Goal: Find specific page/section: Find specific page/section

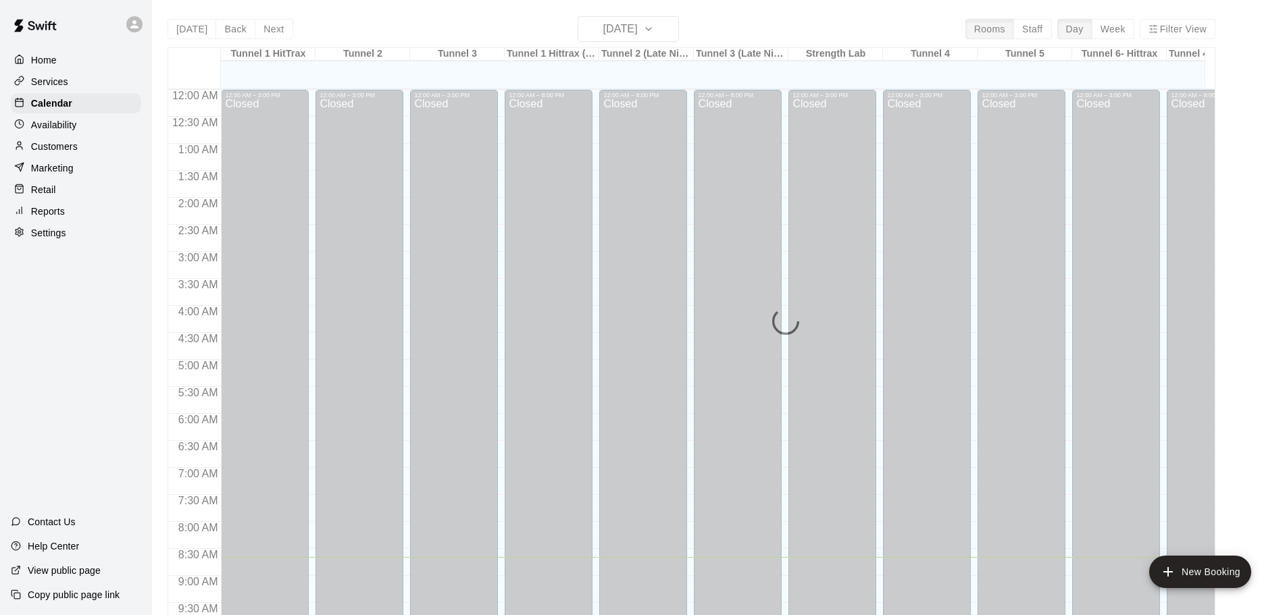
scroll to position [468, 0]
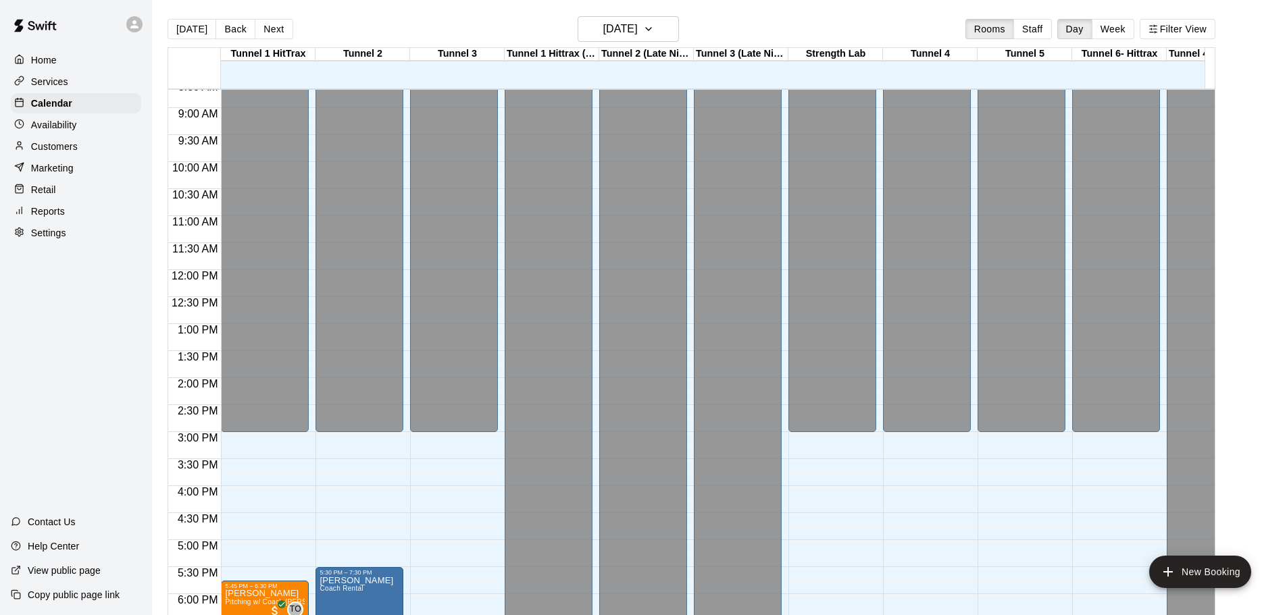
click at [59, 88] on p "Services" at bounding box center [49, 82] width 37 height 14
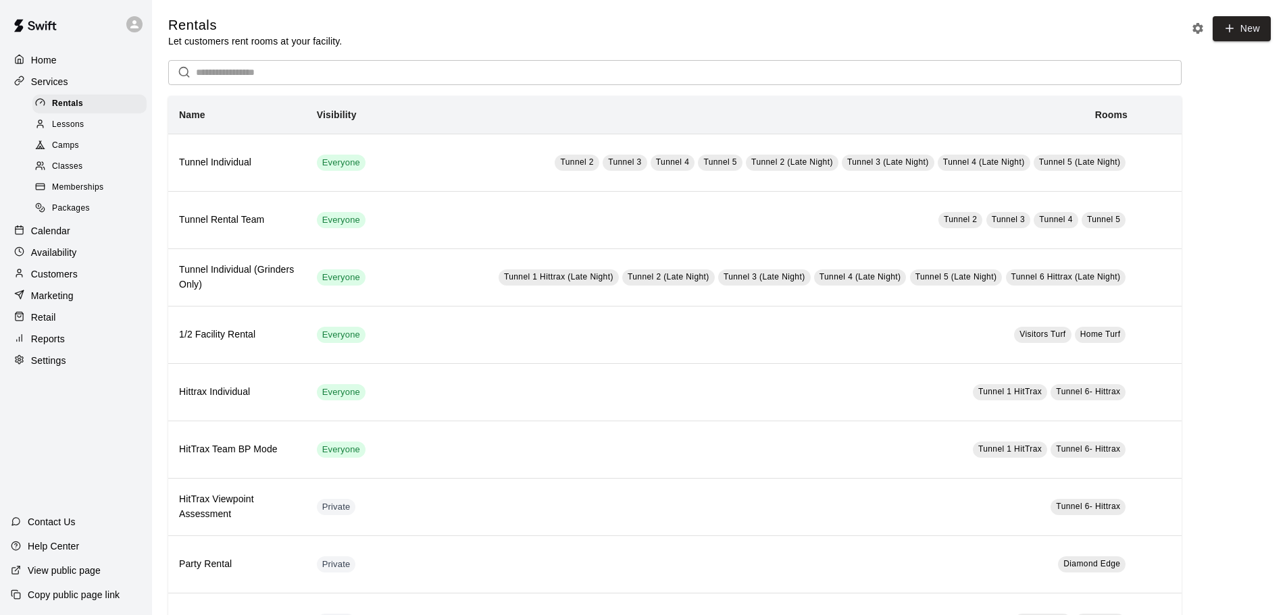
click at [74, 188] on span "Memberships" at bounding box center [77, 188] width 51 height 14
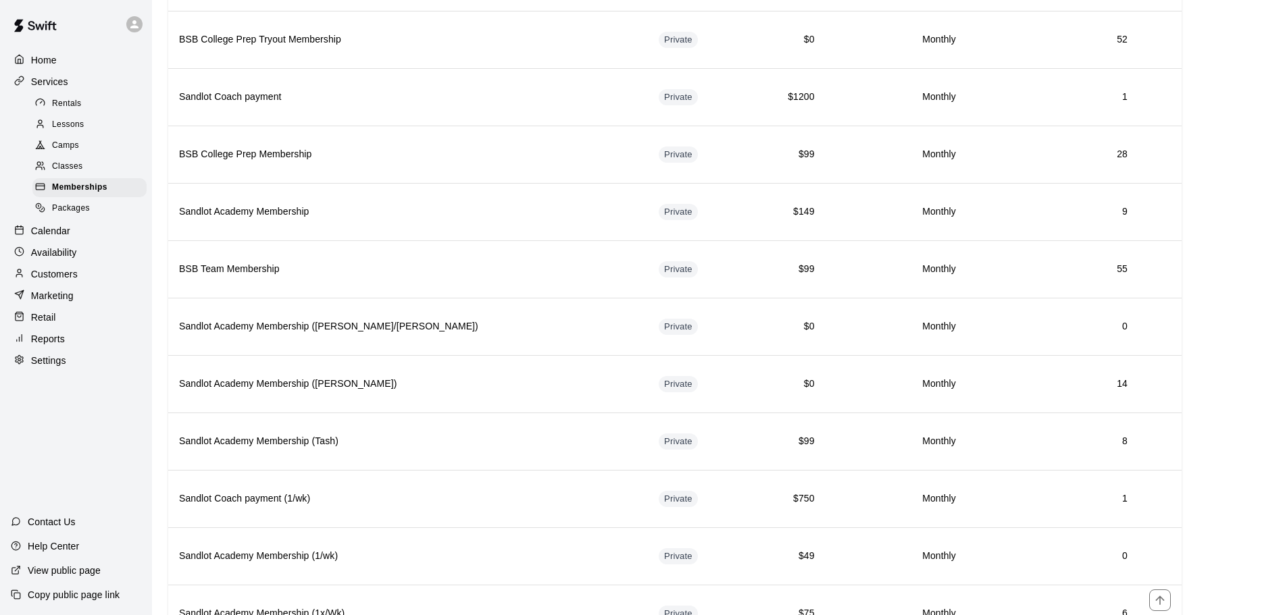
scroll to position [764, 0]
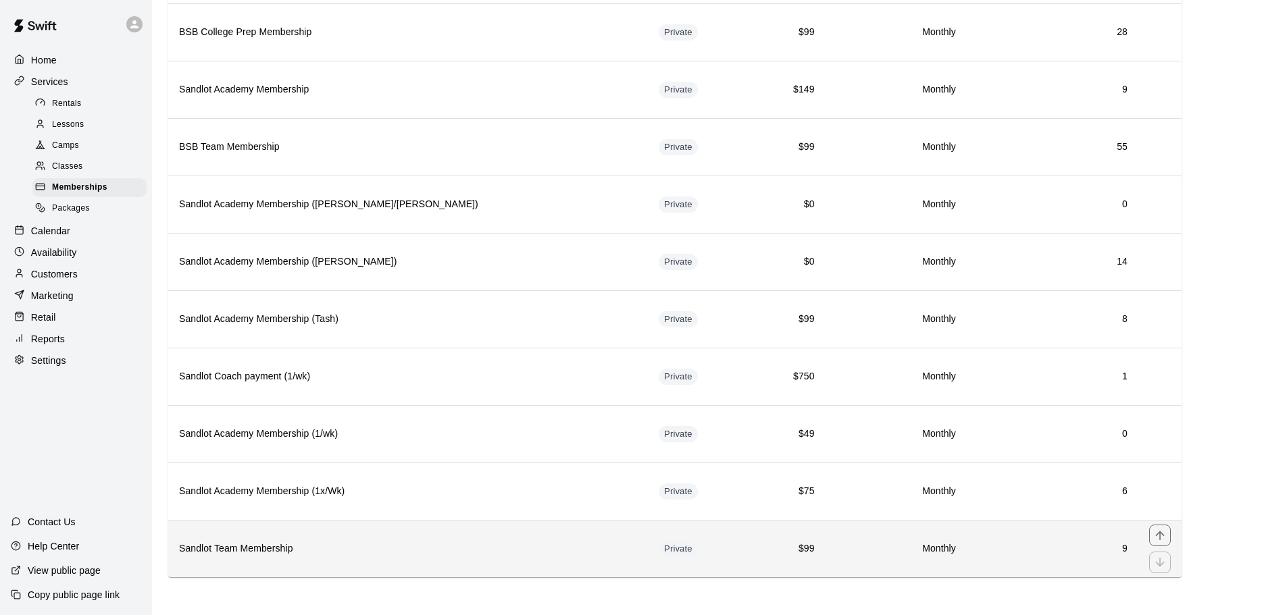
click at [366, 532] on th "Sandlot Team Membership" at bounding box center [408, 548] width 480 height 57
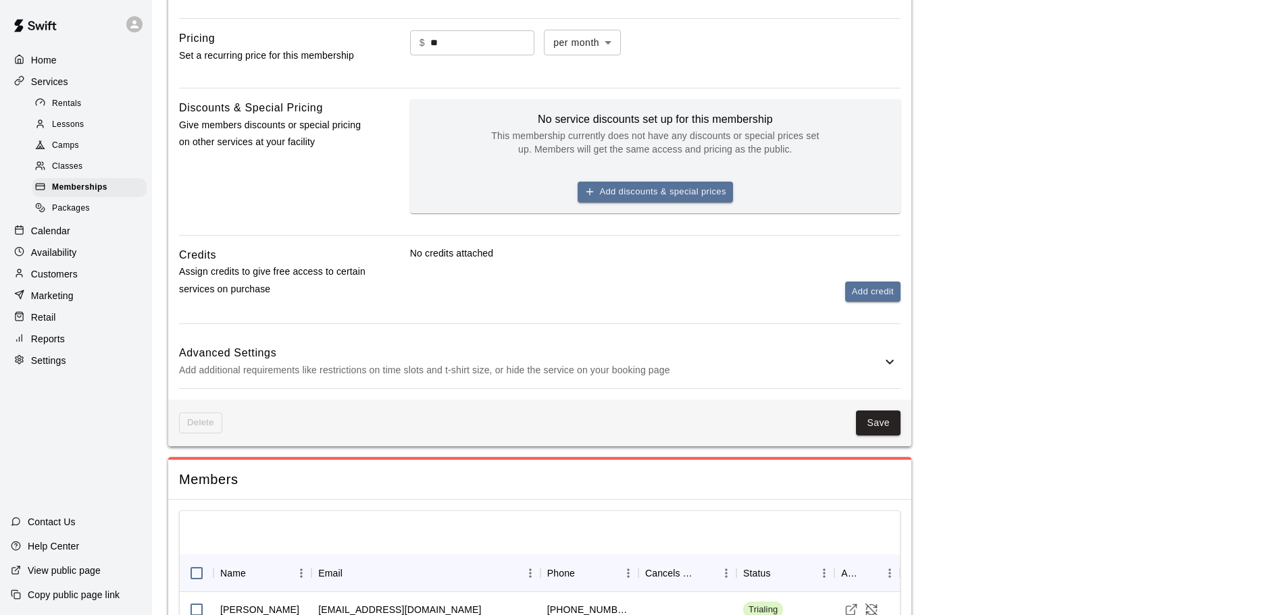
scroll to position [581, 0]
